Goal: Navigation & Orientation: Find specific page/section

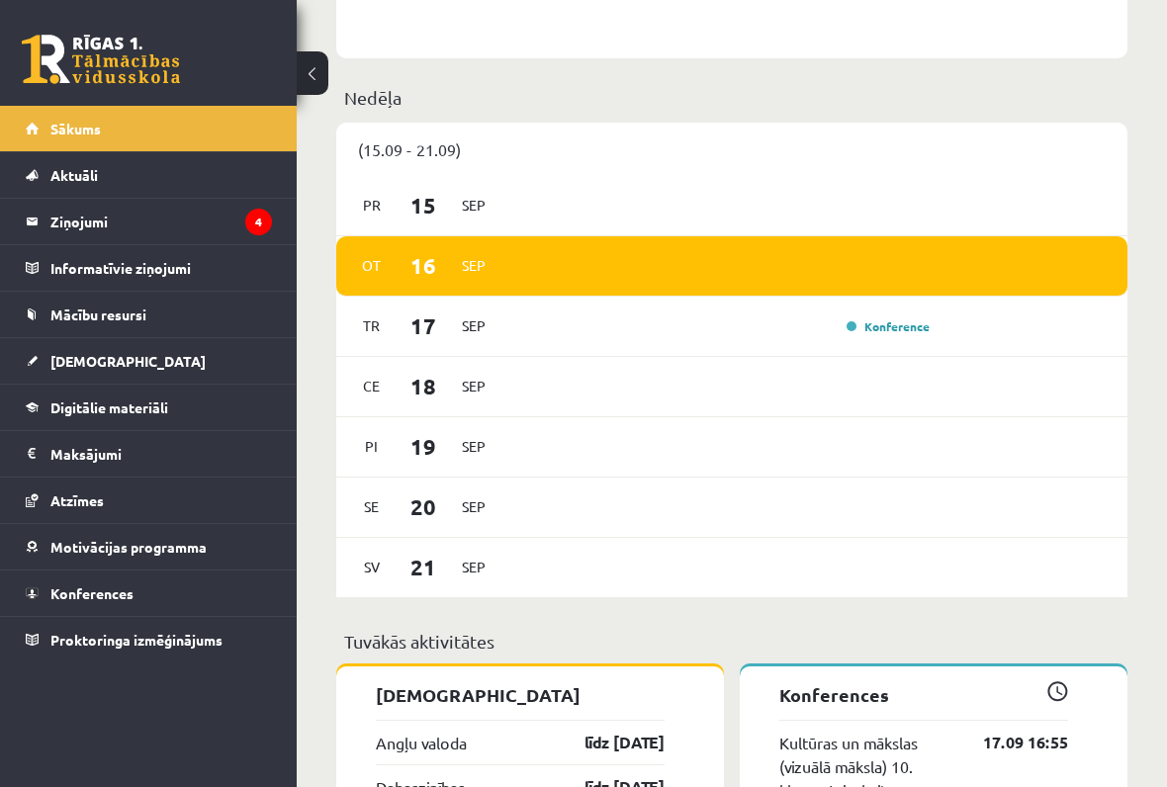
scroll to position [1032, 0]
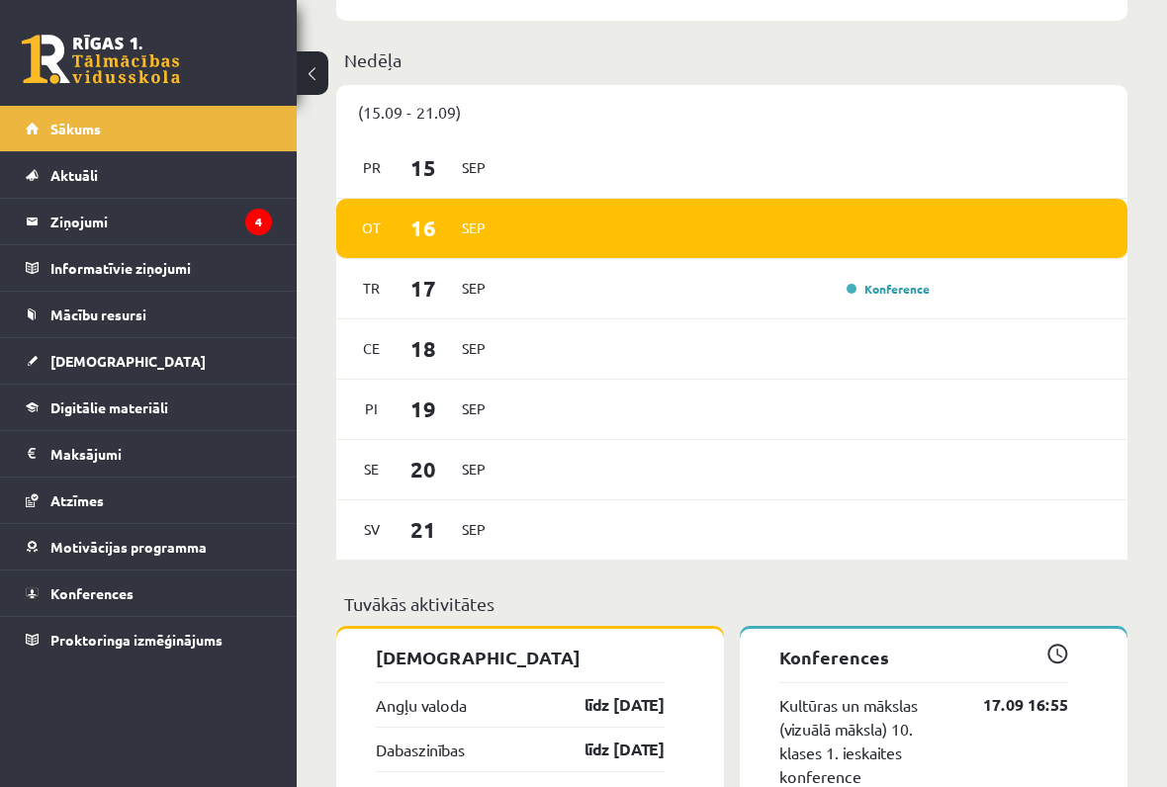
click at [97, 224] on legend "Ziņojumi 4" at bounding box center [160, 221] width 221 height 45
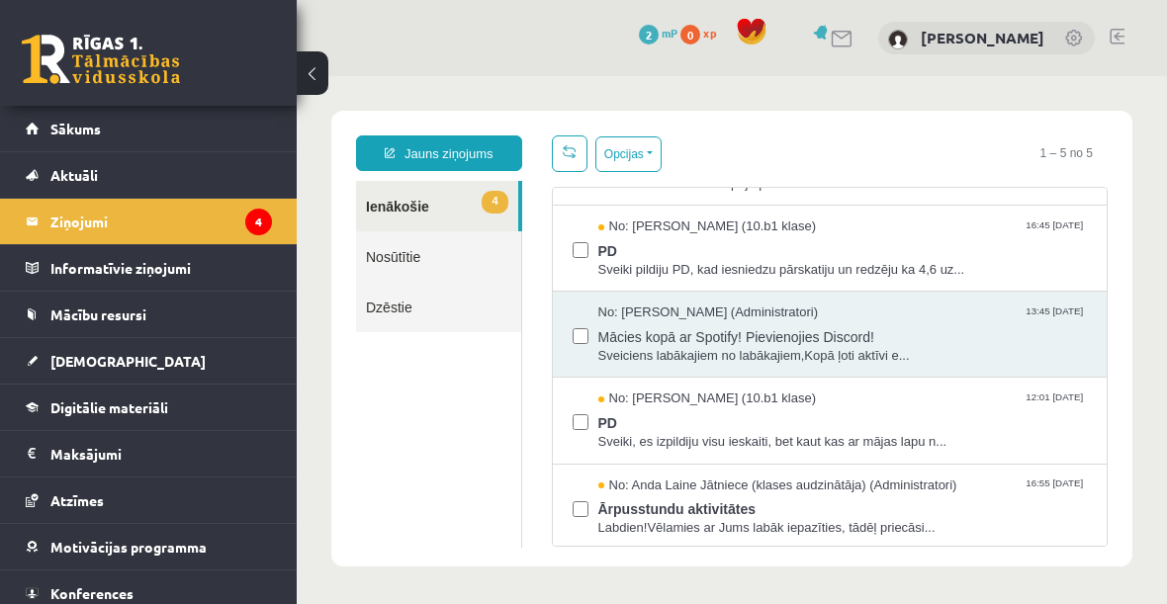
scroll to position [66, 0]
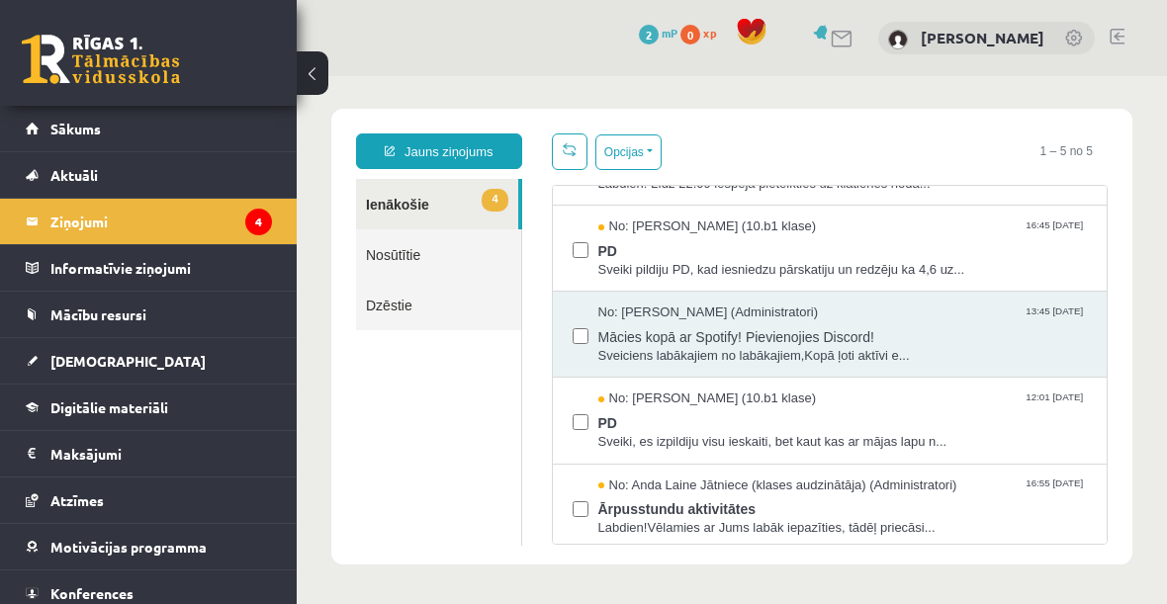
click at [1166, 179] on html "0 Dāvanas 2 mP 0 xp [PERSON_NAME] Sākums Aktuāli Kā mācīties eSKOLĀ Kontakti No…" at bounding box center [583, 302] width 1167 height 604
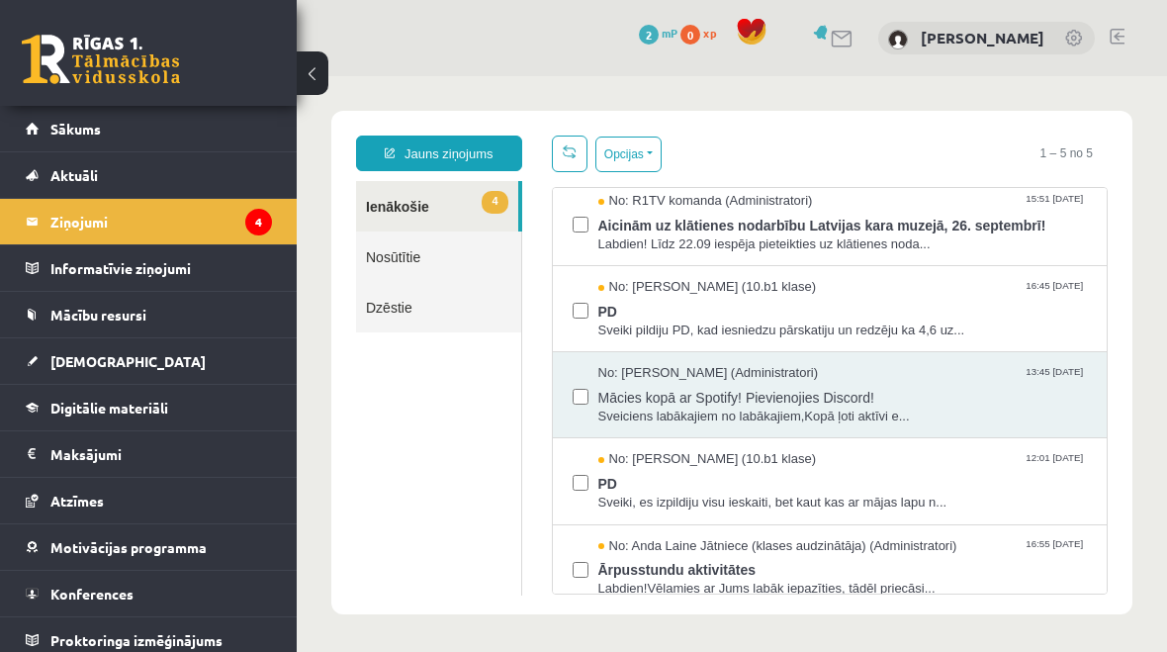
scroll to position [9, 0]
click at [387, 183] on link "4 Ienākošie" at bounding box center [437, 206] width 162 height 50
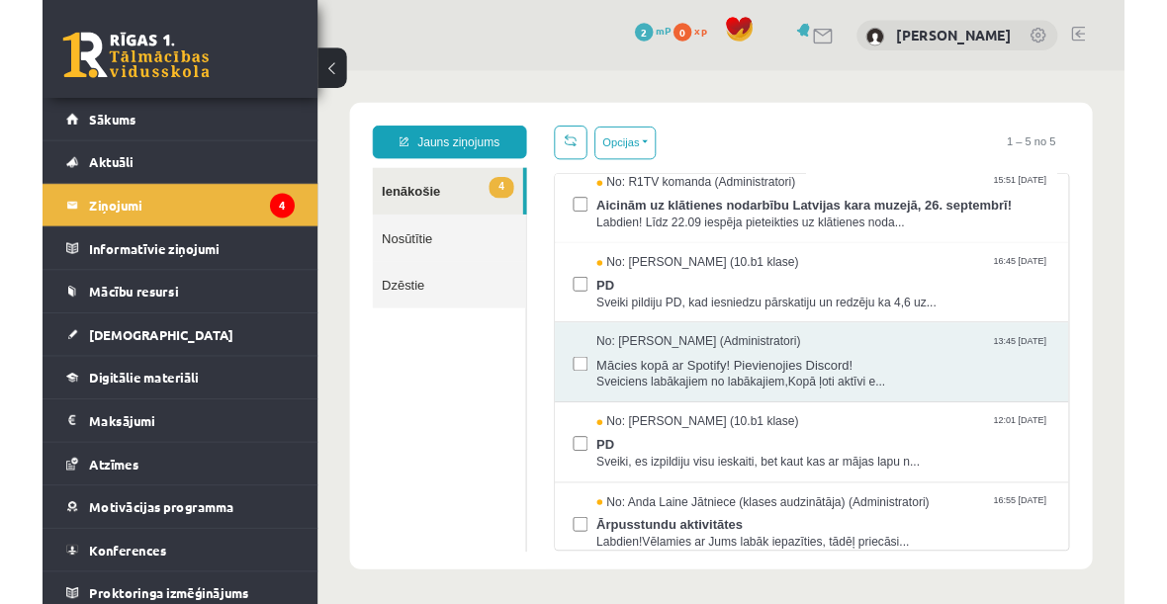
scroll to position [11, 0]
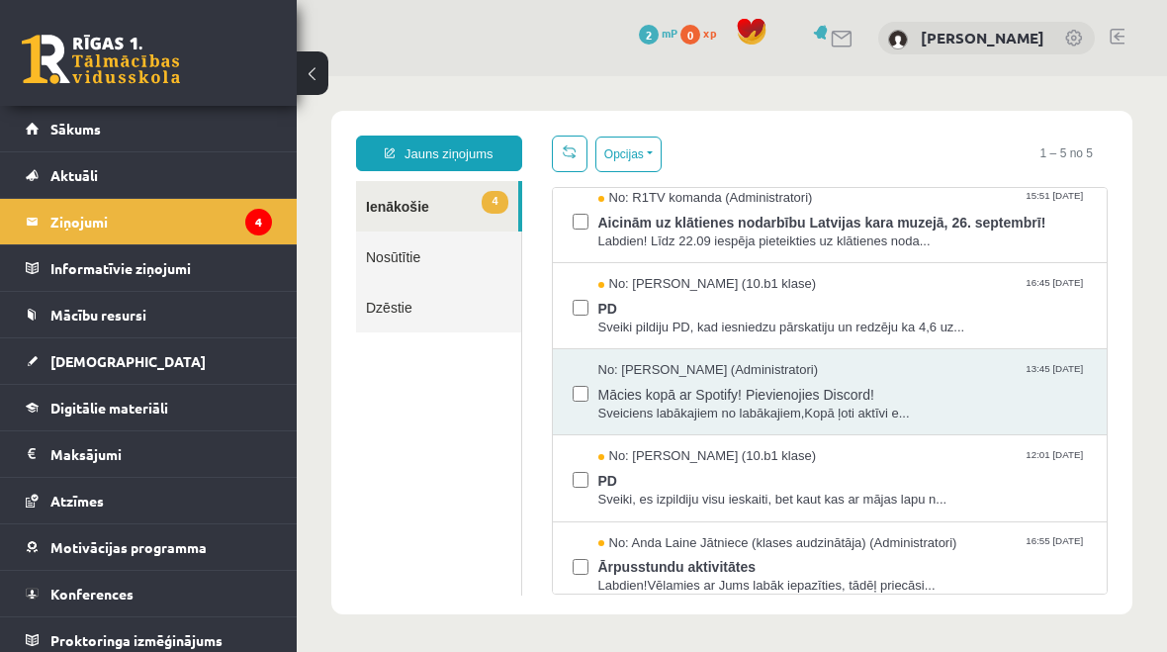
click at [66, 173] on span "Aktuāli" at bounding box center [73, 175] width 47 height 18
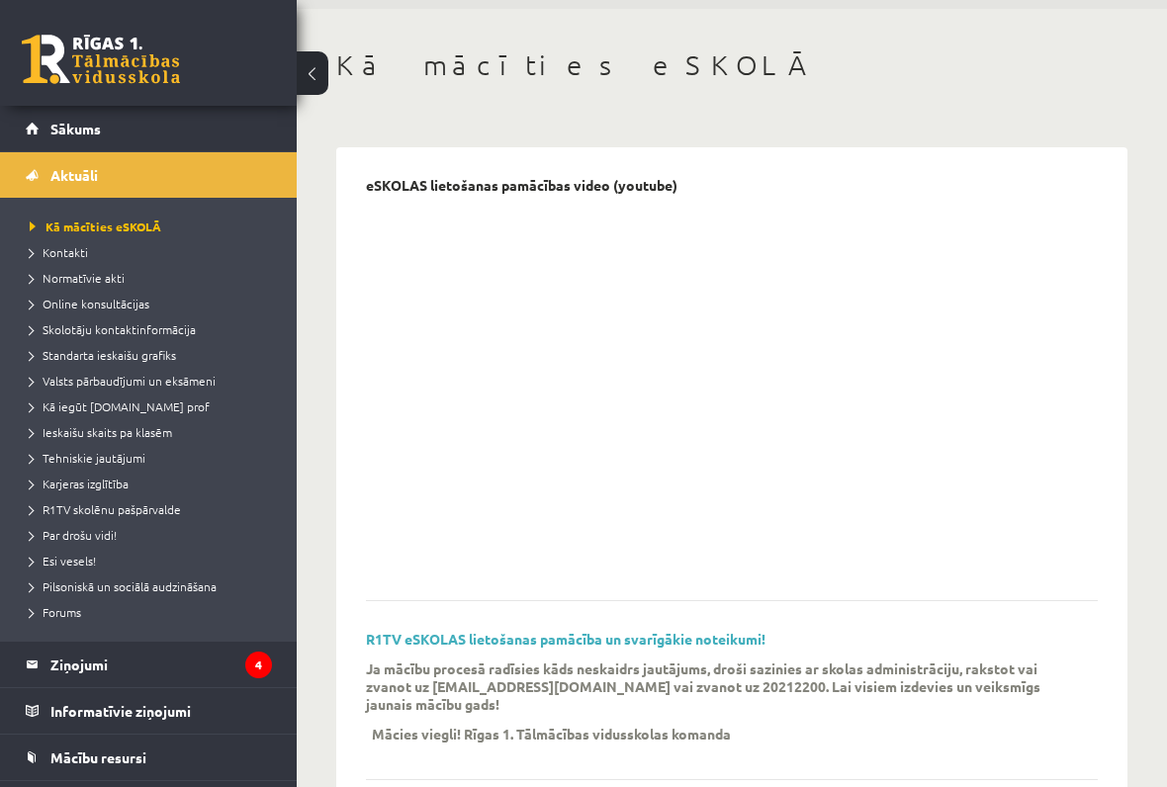
scroll to position [141, 0]
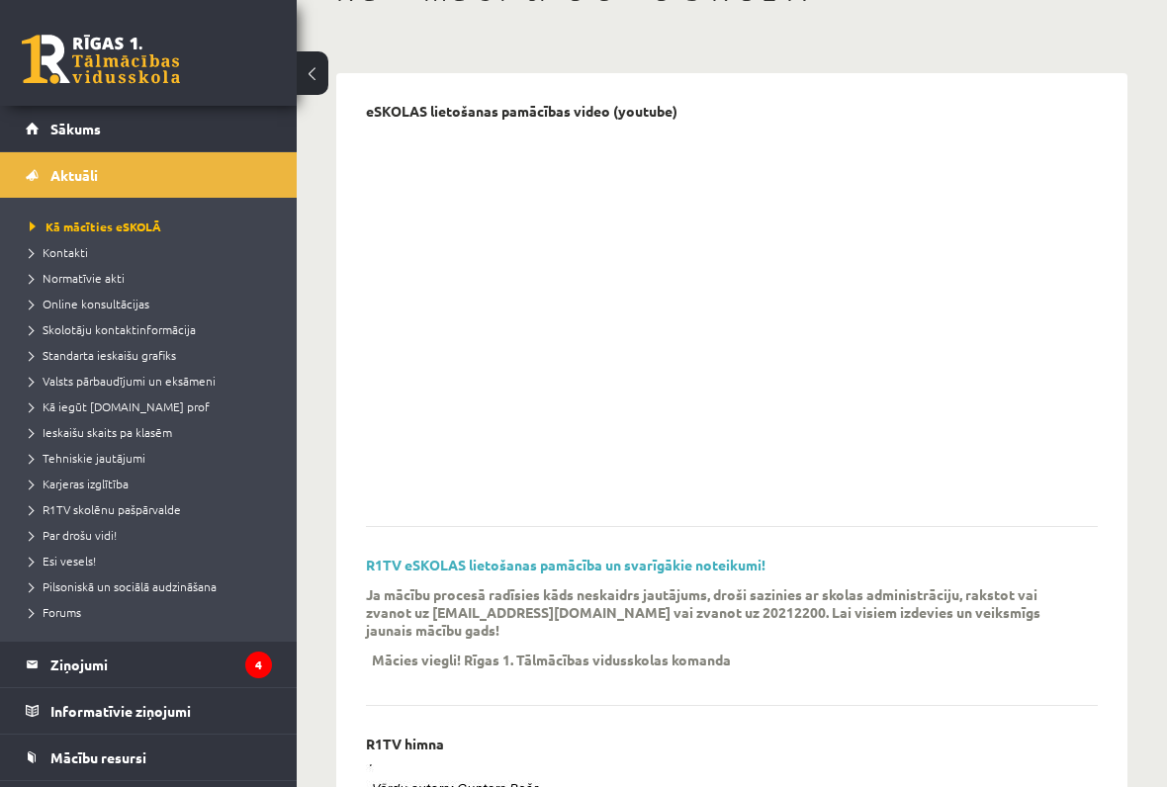
click at [44, 183] on link "Aktuāli" at bounding box center [149, 174] width 246 height 45
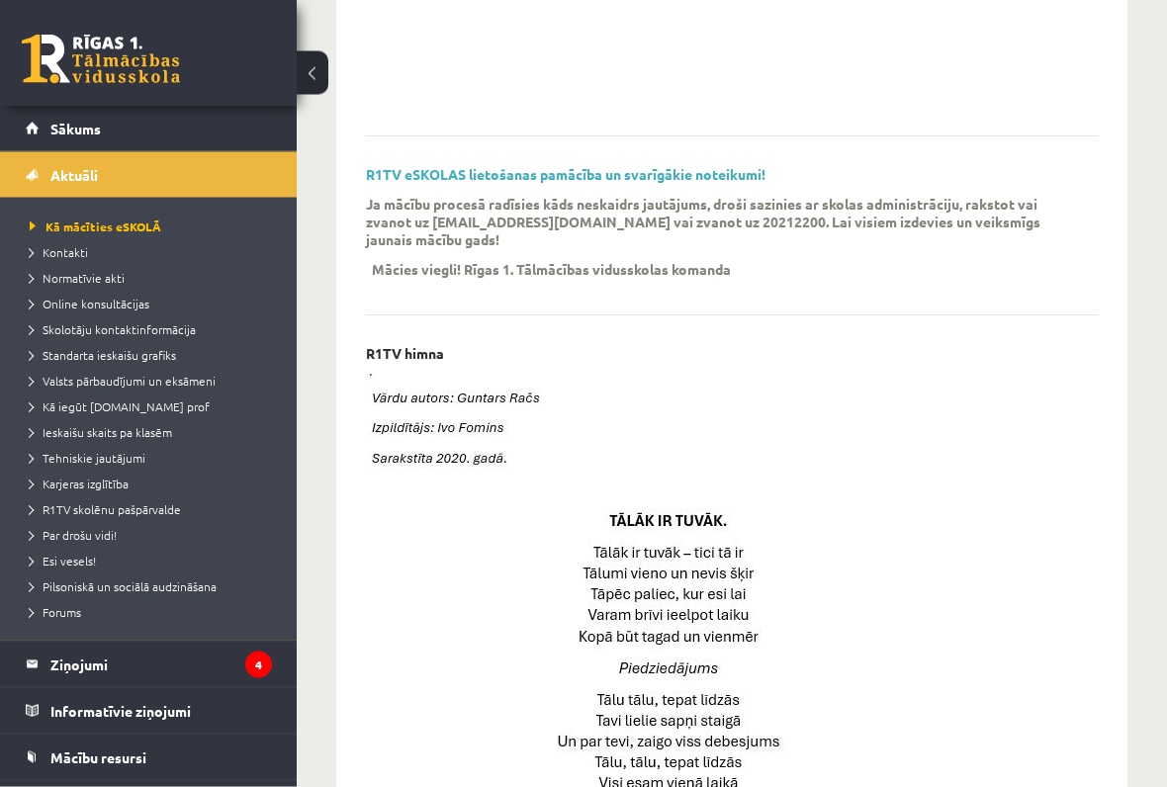
scroll to position [532, 0]
click at [66, 118] on link "Sākums" at bounding box center [149, 128] width 246 height 45
